Goal: Task Accomplishment & Management: Manage account settings

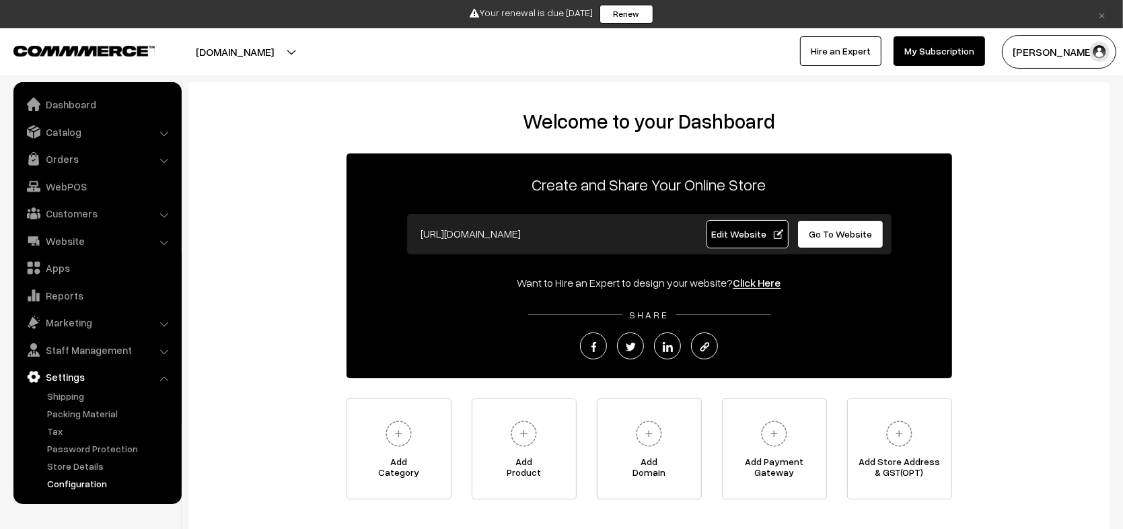
click at [84, 481] on link "Configuration" at bounding box center [110, 483] width 133 height 14
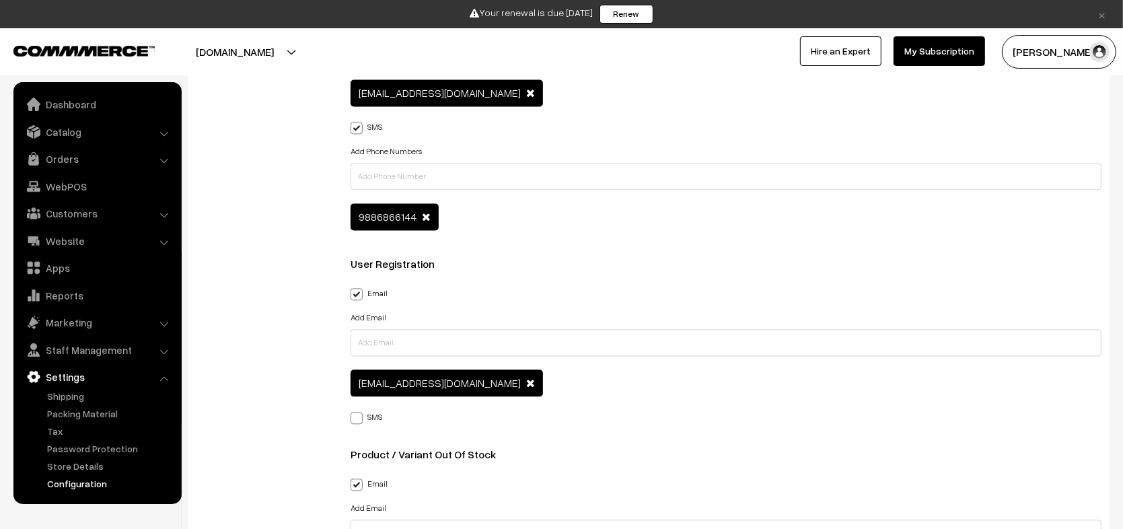
scroll to position [2343, 0]
click at [112, 239] on link "Website" at bounding box center [97, 241] width 160 height 24
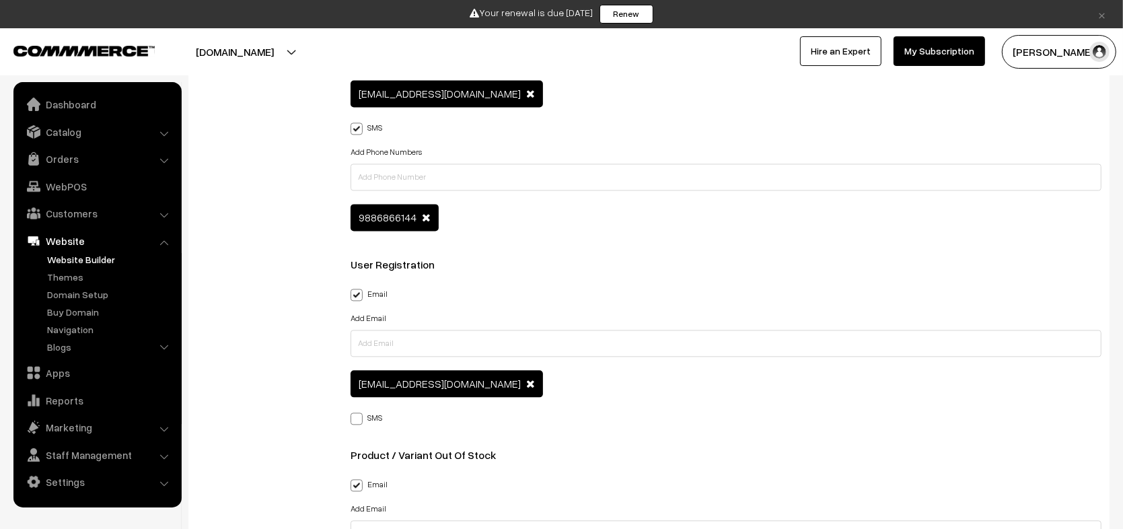
click at [83, 262] on link "Website Builder" at bounding box center [110, 259] width 133 height 14
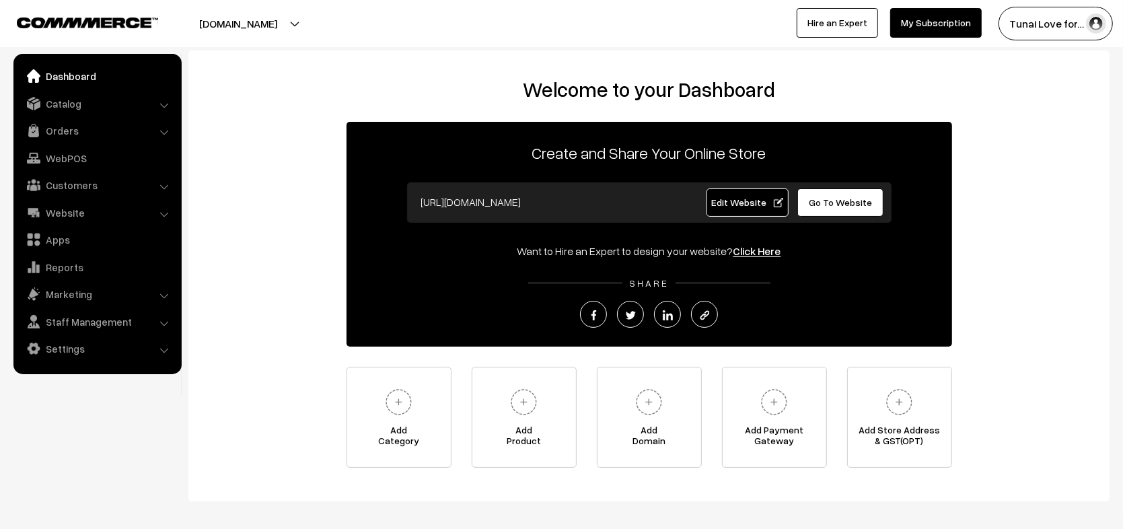
click at [72, 352] on link "Settings" at bounding box center [97, 348] width 160 height 24
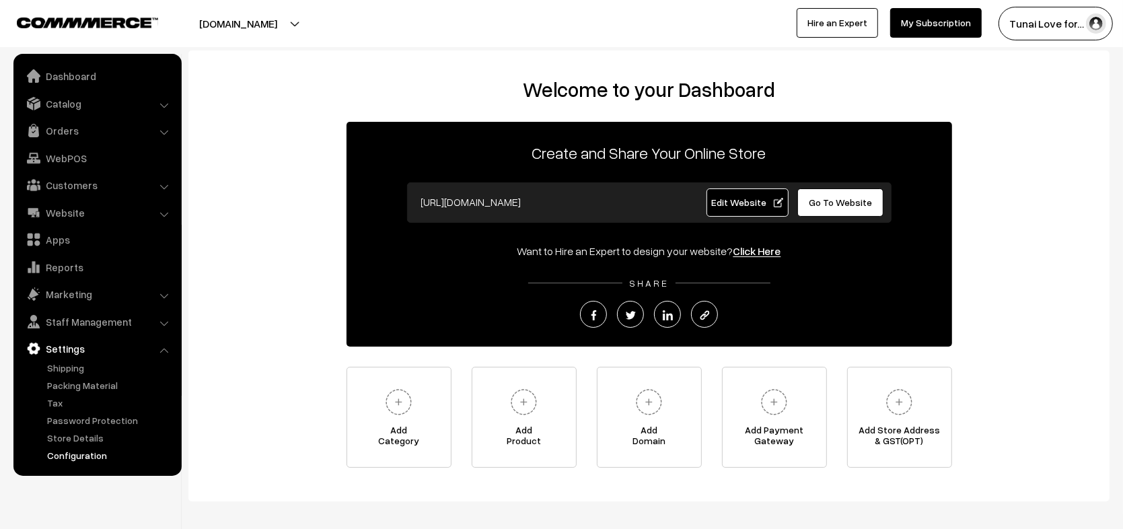
click at [64, 455] on link "Configuration" at bounding box center [110, 455] width 133 height 14
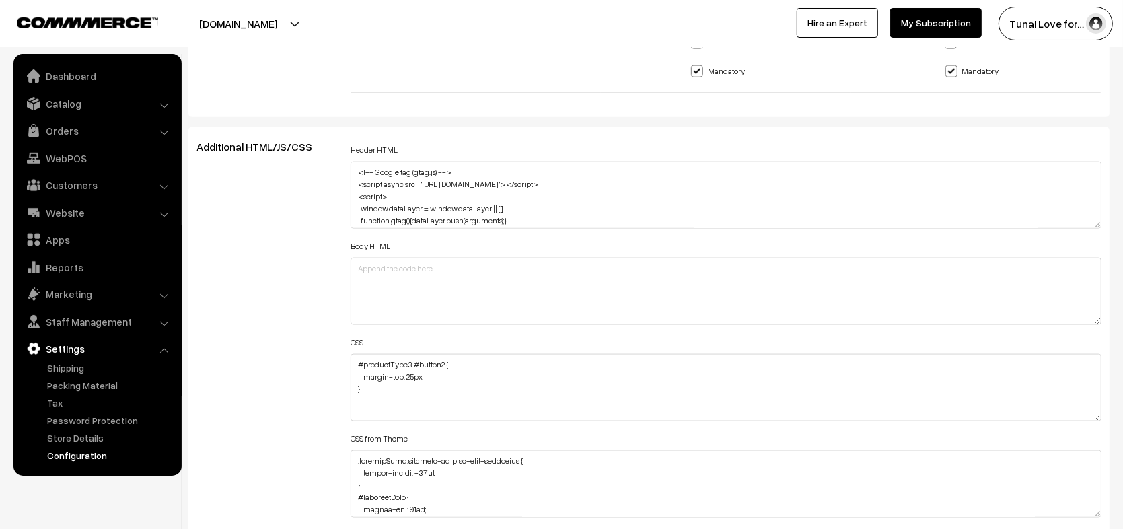
scroll to position [1520, 0]
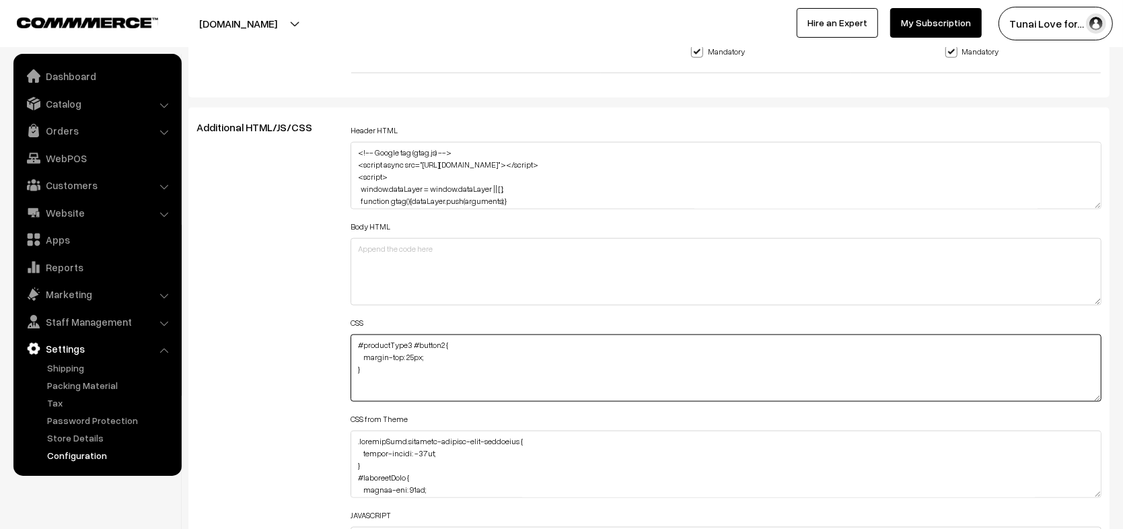
click at [417, 365] on textarea "#productType3 #button2 { margin-top: 25px; }" at bounding box center [726, 367] width 751 height 67
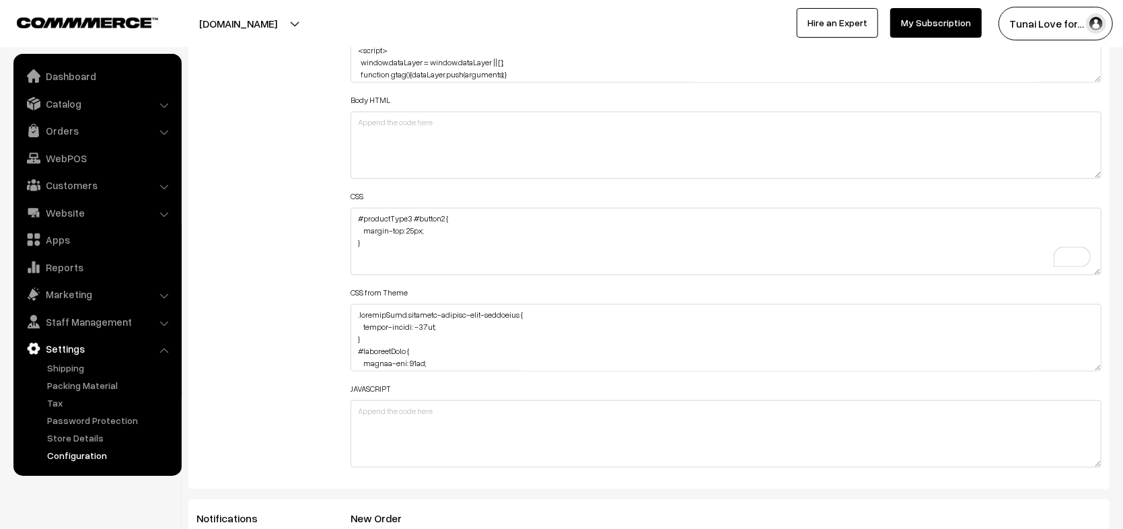
scroll to position [1650, 0]
click at [357, 283] on label "CSS from Theme" at bounding box center [379, 289] width 57 height 12
copy label "CSS from Theme"
click at [357, 283] on label "CSS from Theme" at bounding box center [379, 289] width 57 height 12
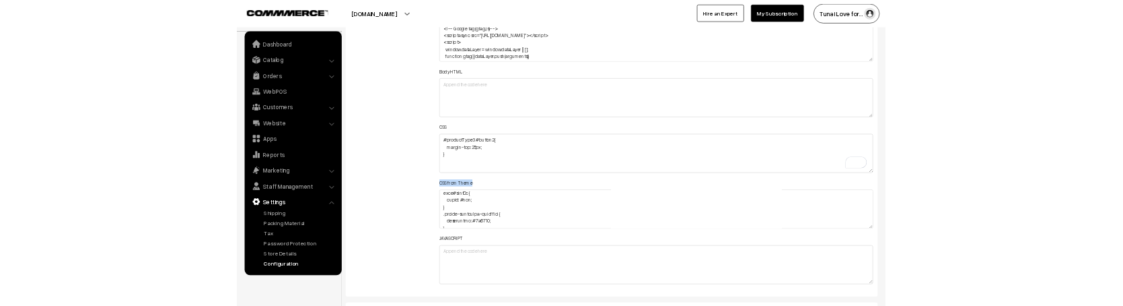
scroll to position [143, 0]
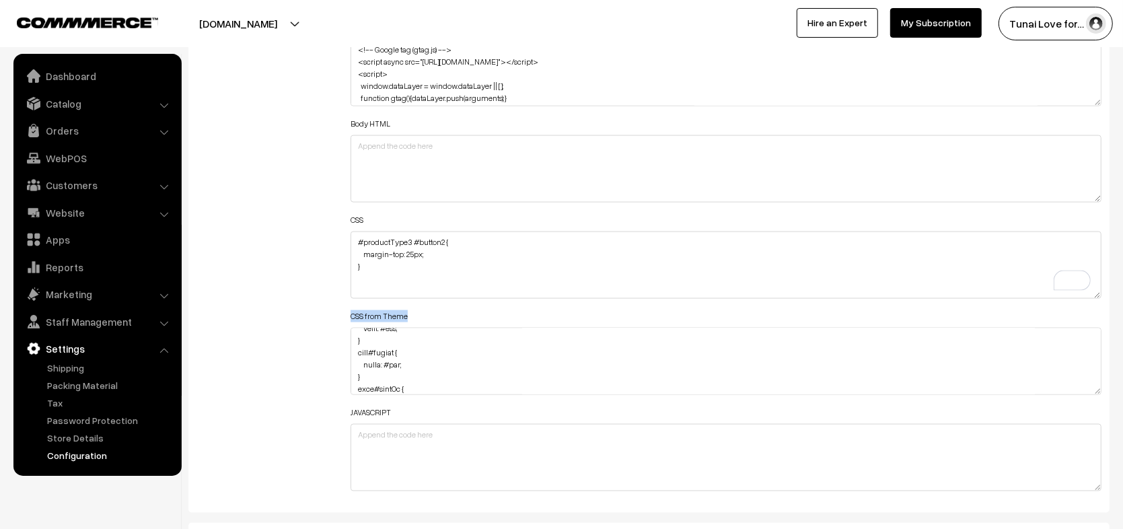
click at [429, 307] on div "CSS from Theme" at bounding box center [726, 351] width 751 height 88
